Goal: Find specific page/section: Find specific page/section

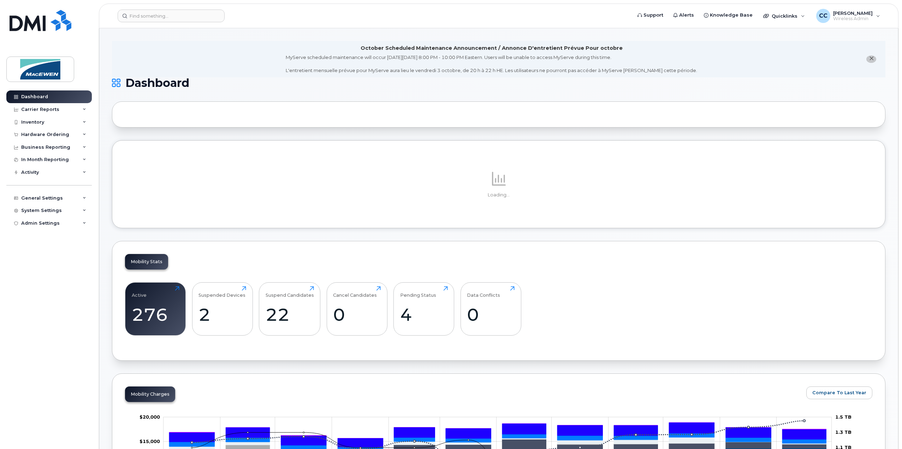
click at [27, 125] on div "Inventory" at bounding box center [32, 122] width 23 height 6
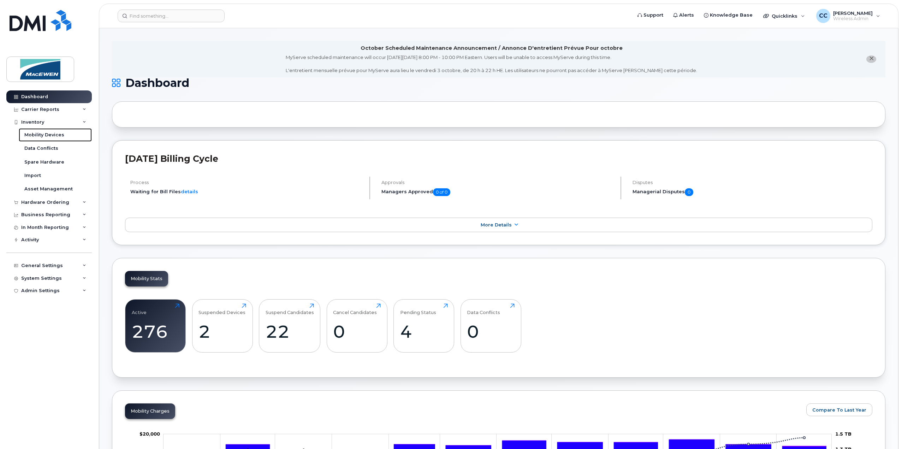
click at [32, 140] on link "Mobility Devices" at bounding box center [55, 134] width 73 height 13
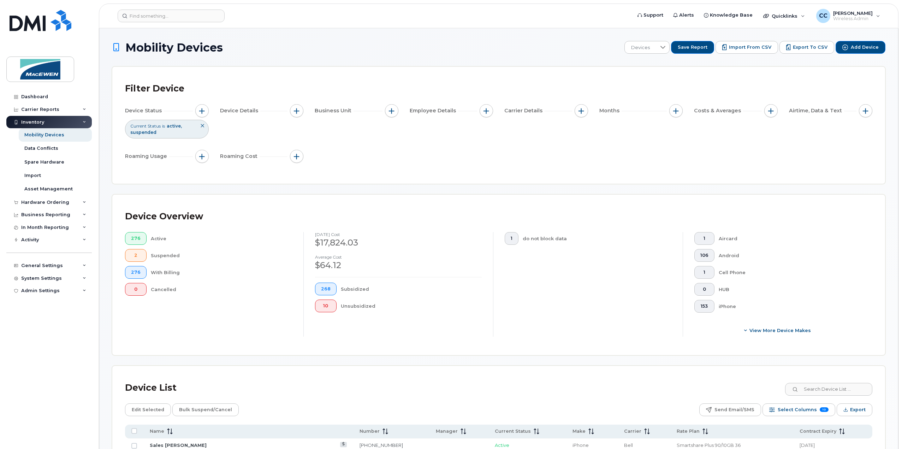
click at [811, 383] on div "Device List" at bounding box center [499, 388] width 748 height 18
click at [815, 387] on input at bounding box center [829, 389] width 88 height 13
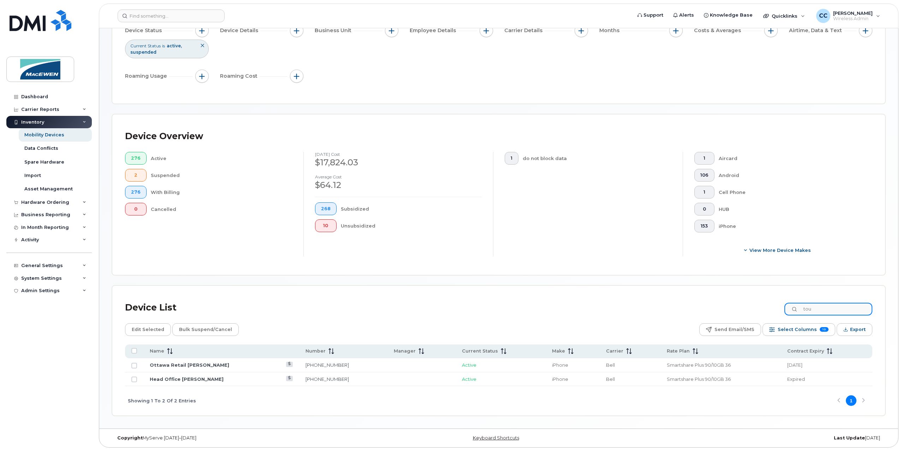
scroll to position [82, 0]
click at [845, 305] on input "tou" at bounding box center [829, 307] width 88 height 13
drag, startPoint x: 830, startPoint y: 309, endPoint x: 787, endPoint y: 308, distance: 43.5
click at [787, 308] on div "Device List tou" at bounding box center [499, 305] width 748 height 18
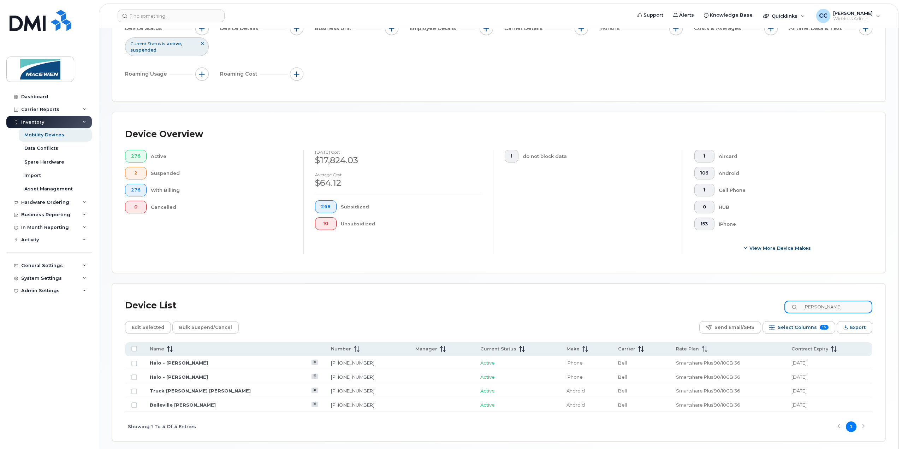
click at [829, 308] on input "[PERSON_NAME]" at bounding box center [829, 307] width 88 height 13
drag, startPoint x: 828, startPoint y: 308, endPoint x: 782, endPoint y: 308, distance: 46.3
click at [782, 308] on div "Device List [PERSON_NAME]" at bounding box center [499, 305] width 748 height 18
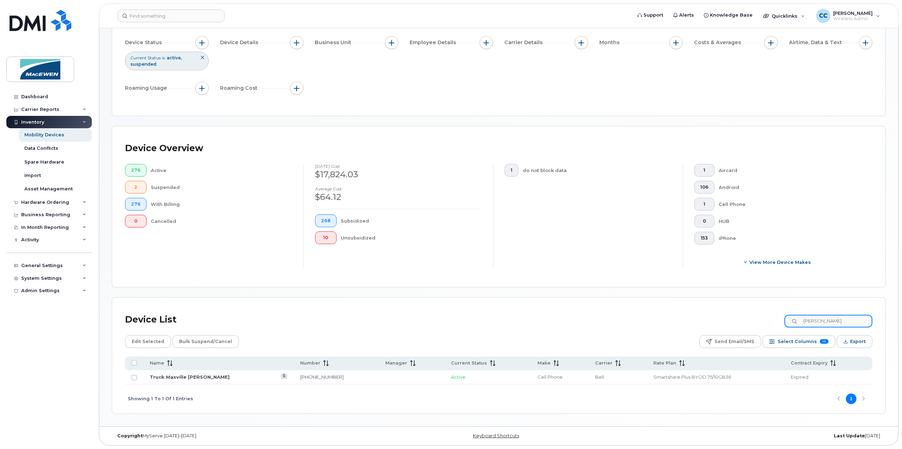
scroll to position [68, 0]
type input "[PERSON_NAME]"
